Goal: Use online tool/utility: Utilize a website feature to perform a specific function

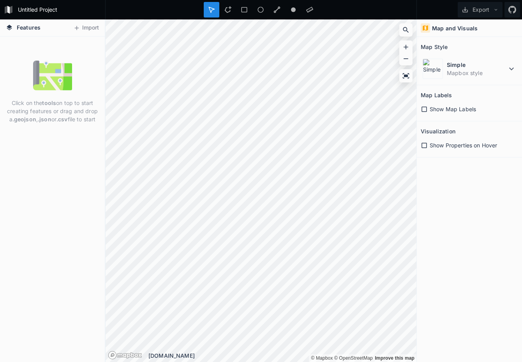
click at [82, 47] on div "Click on the tools on top to start creating features or drag and drop a .geojso…" at bounding box center [52, 200] width 105 height 326
click at [90, 28] on button "Import" at bounding box center [85, 28] width 33 height 12
click at [83, 26] on button "Import" at bounding box center [85, 28] width 33 height 12
click at [355, 73] on dd "Mapbox style" at bounding box center [477, 73] width 60 height 8
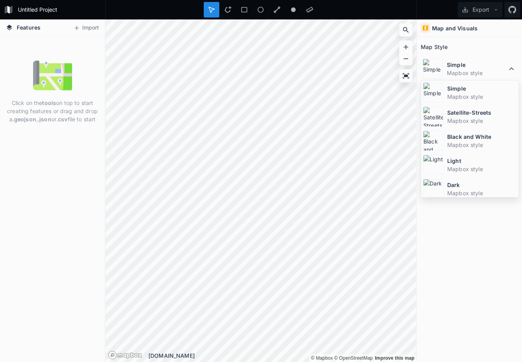
click at [355, 272] on div "Map and Visuals Map Style Simple Mapbox style Simple Mapbox style Satellite-Str…" at bounding box center [469, 190] width 105 height 343
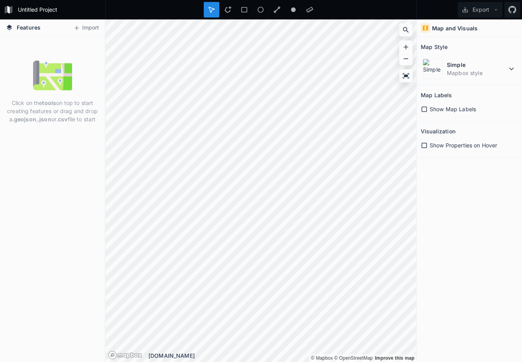
click at [21, 25] on span "Features" at bounding box center [29, 27] width 24 height 8
click at [88, 31] on button "Import" at bounding box center [85, 28] width 33 height 12
click at [104, 181] on div "Features Import Click on the tools on top to start creating features or drag an…" at bounding box center [261, 190] width 522 height 343
click at [47, 158] on div "Click on the tools on top to start creating features or drag and drop a .geojso…" at bounding box center [52, 200] width 105 height 326
click at [355, 109] on span "Show Map Labels" at bounding box center [452, 109] width 46 height 8
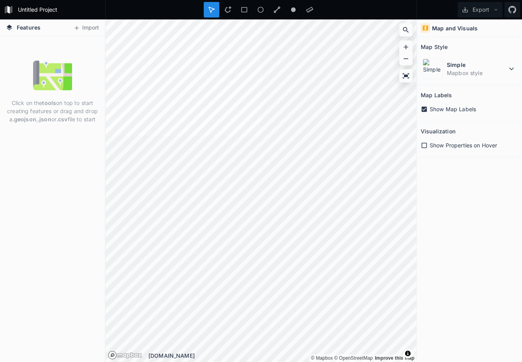
click at [355, 108] on span "Show Map Labels" at bounding box center [452, 109] width 46 height 8
click at [355, 147] on icon at bounding box center [423, 145] width 7 height 7
